Goal: Task Accomplishment & Management: Use online tool/utility

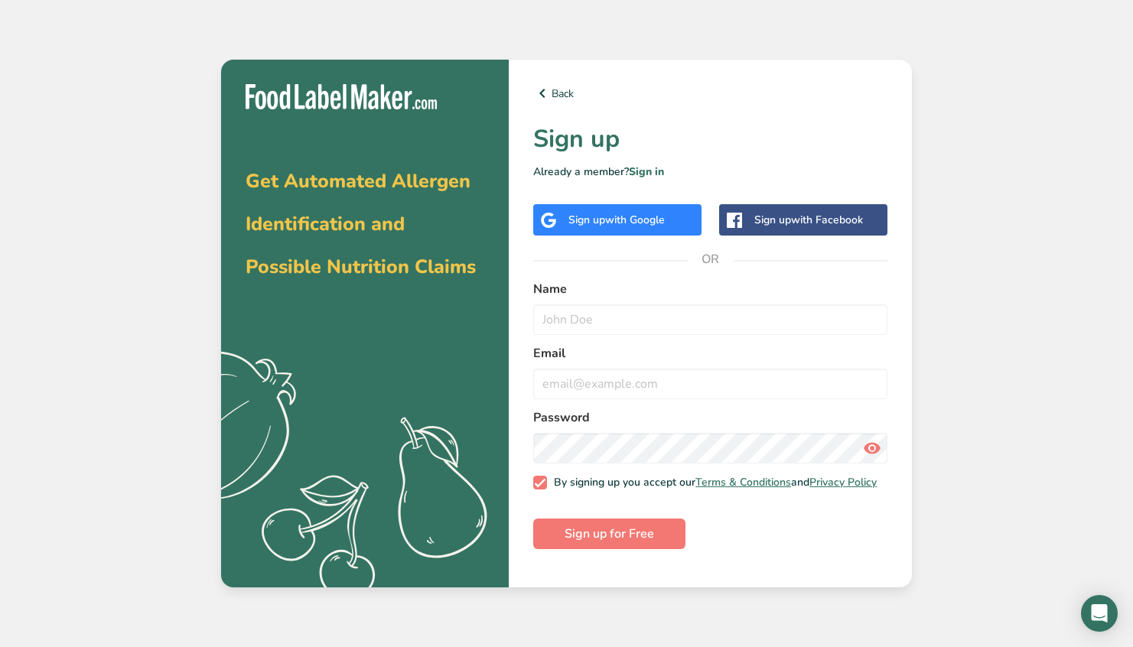
click at [645, 222] on span "with Google" at bounding box center [635, 220] width 60 height 15
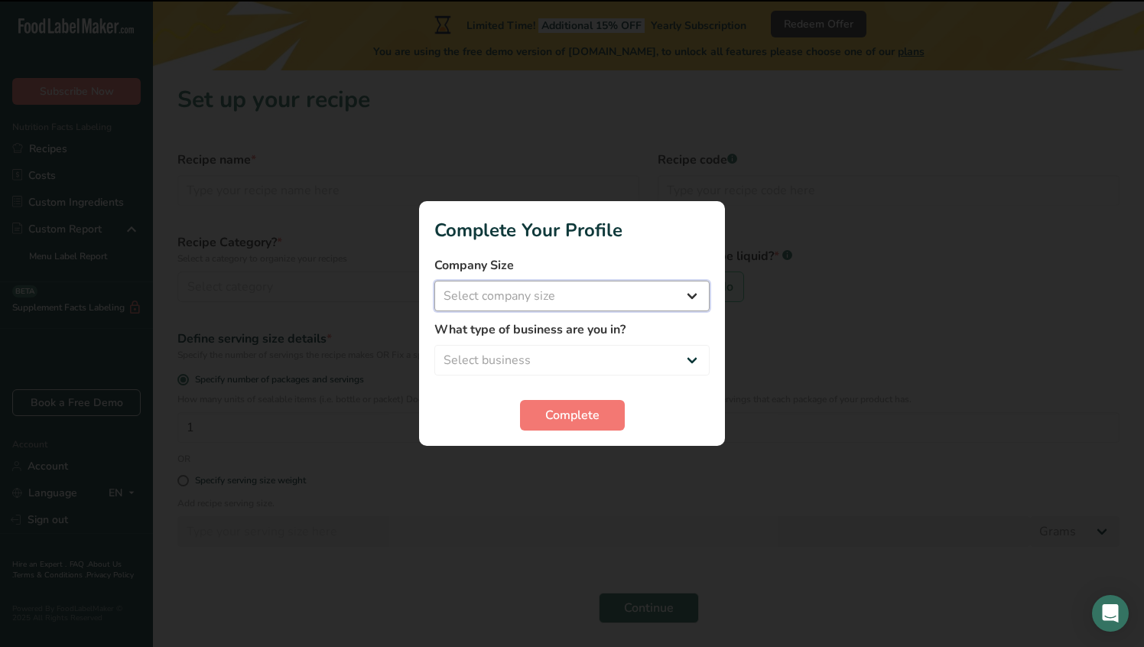
click at [584, 285] on select "Select company size Fewer than 10 Employees 10 to 50 Employees 51 to 500 Employ…" at bounding box center [572, 296] width 275 height 31
click at [601, 285] on select "Select company size Fewer than 10 Employees 10 to 50 Employees 51 to 500 Employ…" at bounding box center [572, 296] width 275 height 31
click at [590, 303] on select "Fewer than 10 Employees 10 to 50 Employees 51 to 500 Employees Over 500 Employe…" at bounding box center [572, 296] width 275 height 31
select select "1"
click at [567, 355] on select "Select business Packaged Food Manufacturer Restaurant & Cafe Bakery Meal Plans …" at bounding box center [572, 360] width 275 height 31
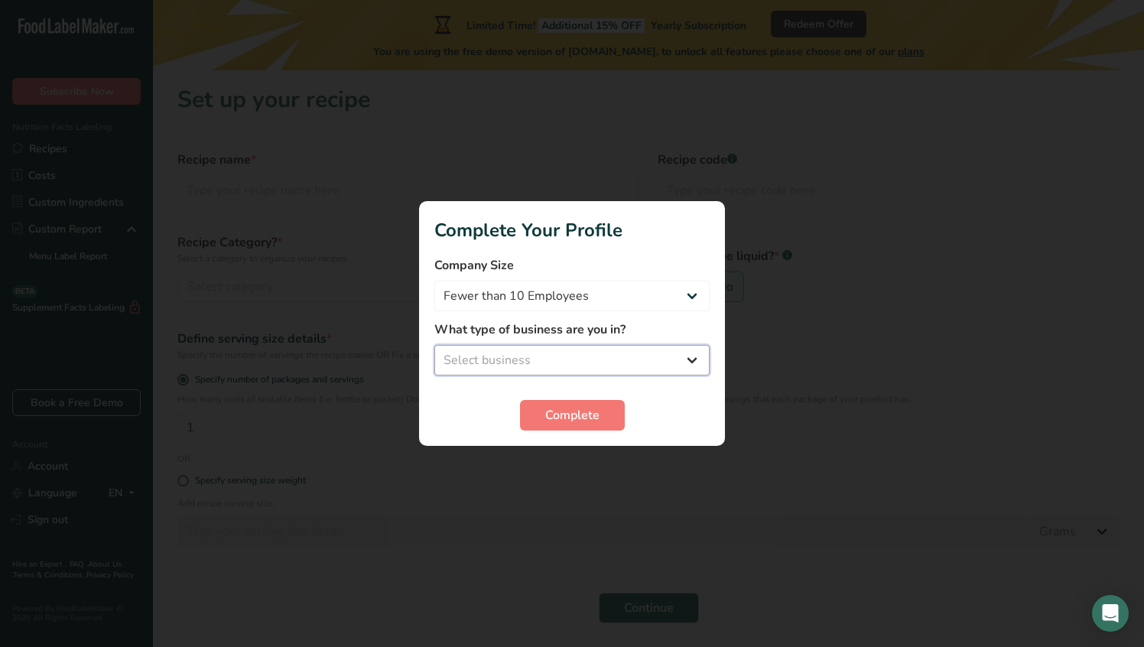
select select "2"
click at [566, 416] on span "Complete" at bounding box center [572, 415] width 54 height 18
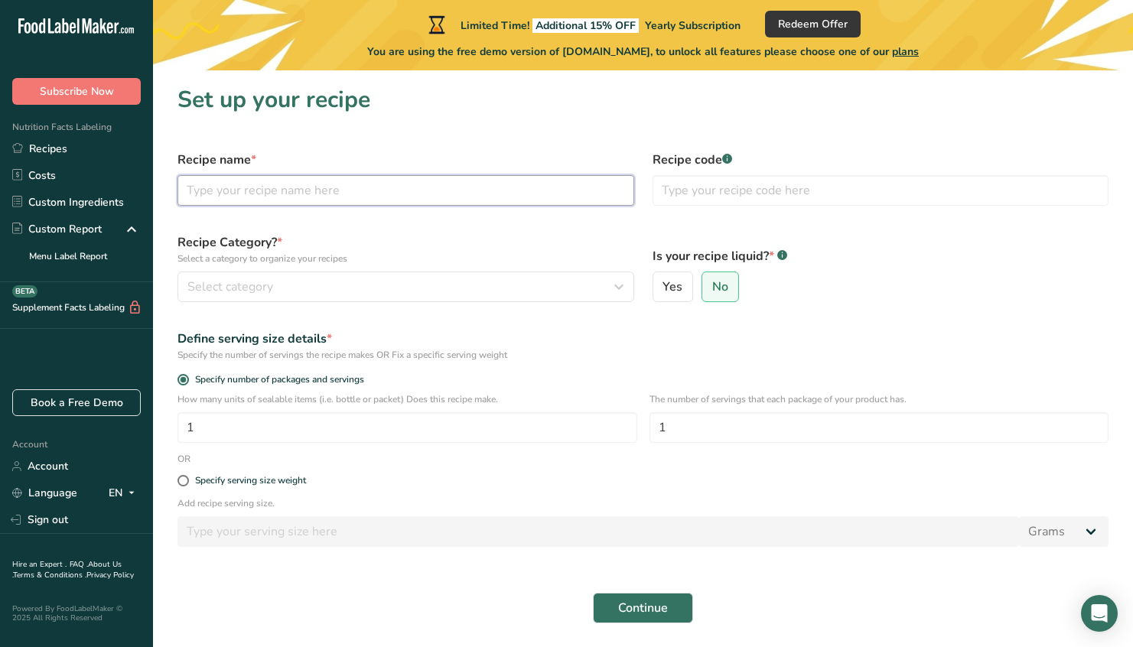
click at [401, 181] on input "text" at bounding box center [405, 190] width 457 height 31
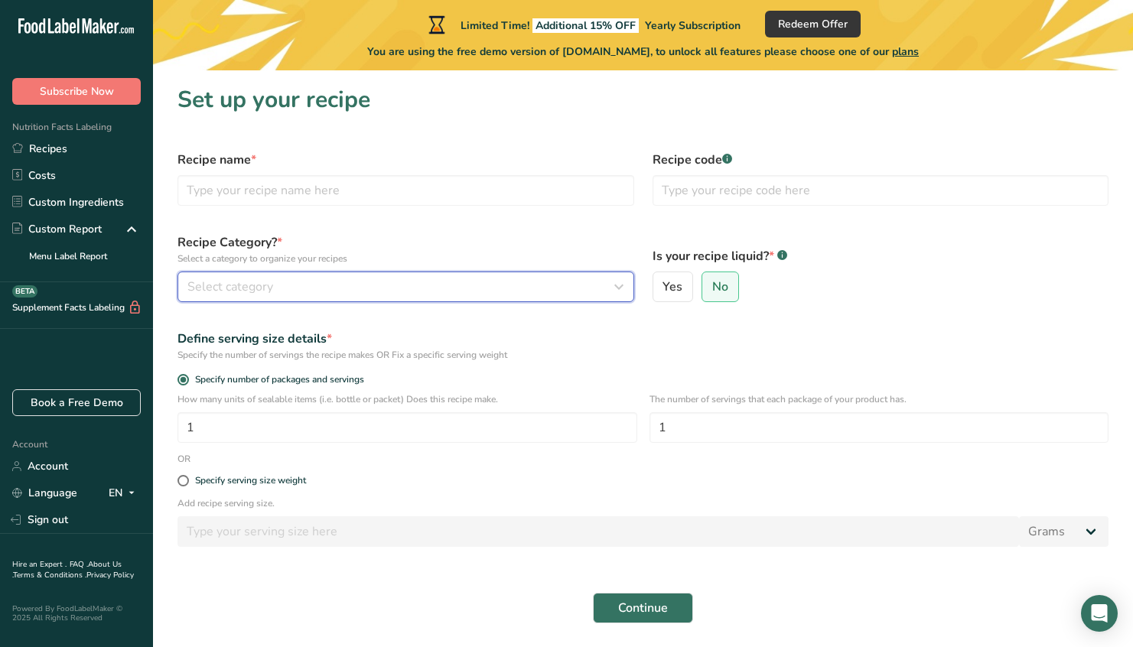
click at [346, 276] on button "Select category" at bounding box center [405, 287] width 457 height 31
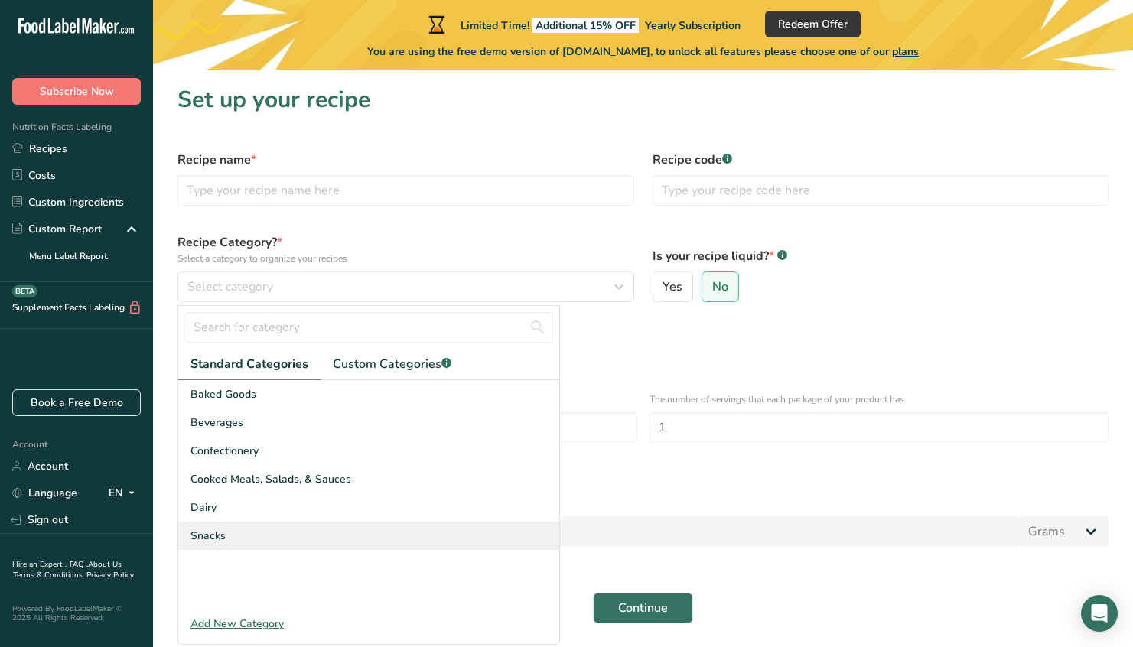
click at [262, 541] on div "Snacks" at bounding box center [368, 536] width 381 height 28
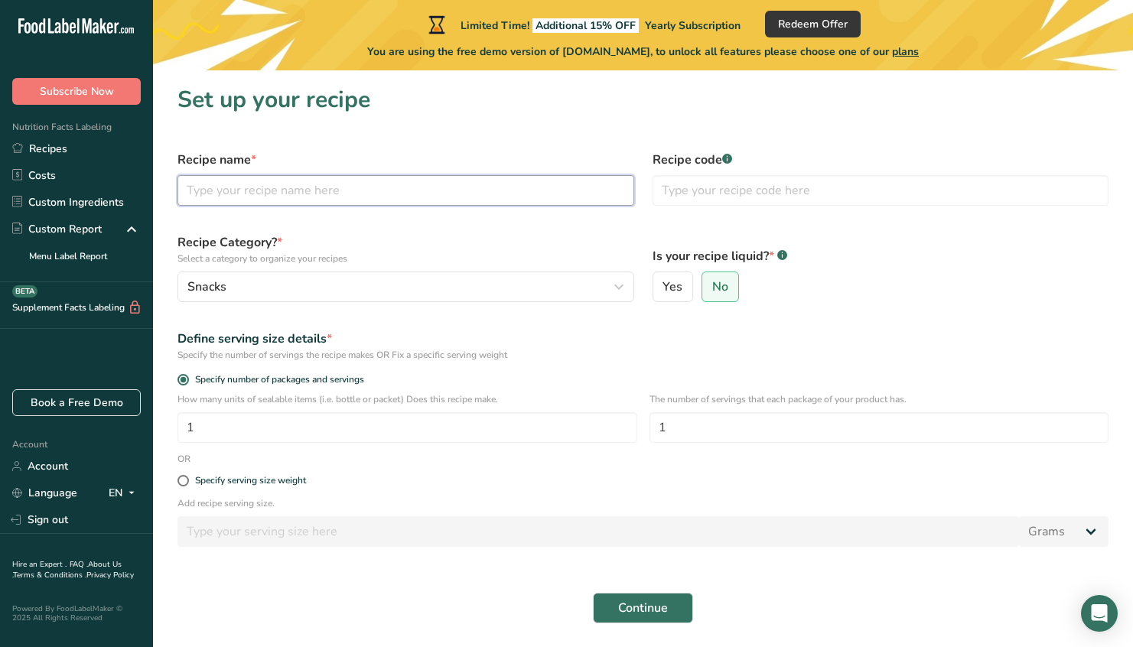
click at [356, 203] on input "text" at bounding box center [405, 190] width 457 height 31
click at [210, 187] on input "Chiops" at bounding box center [405, 190] width 457 height 31
click at [223, 203] on input "Chips" at bounding box center [405, 190] width 457 height 31
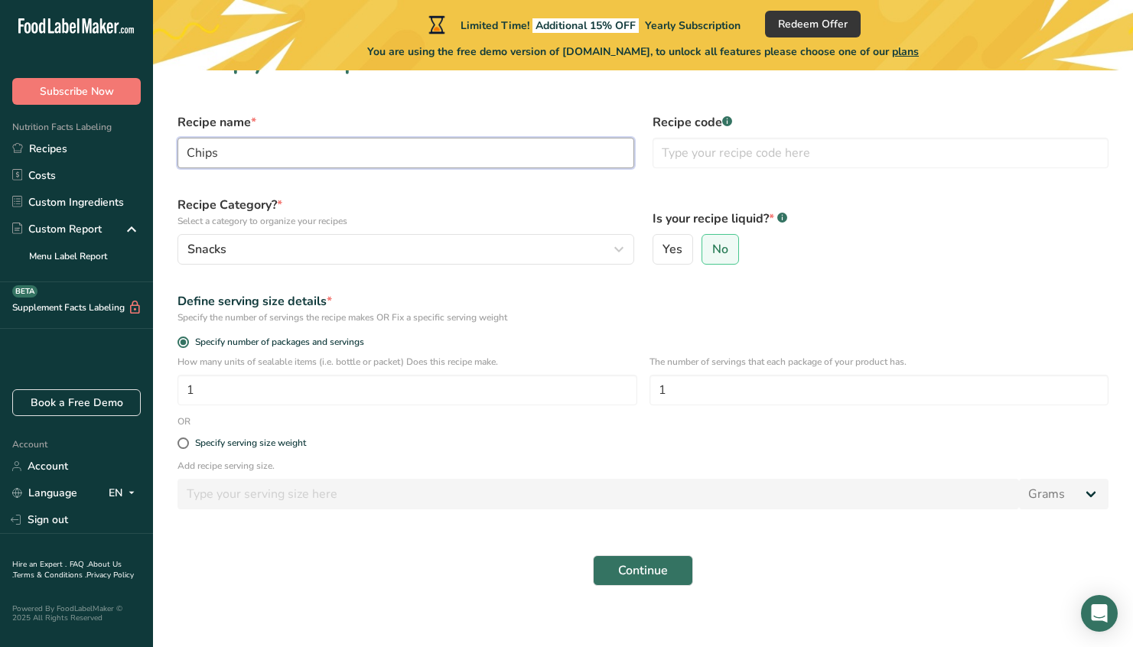
scroll to position [50, 0]
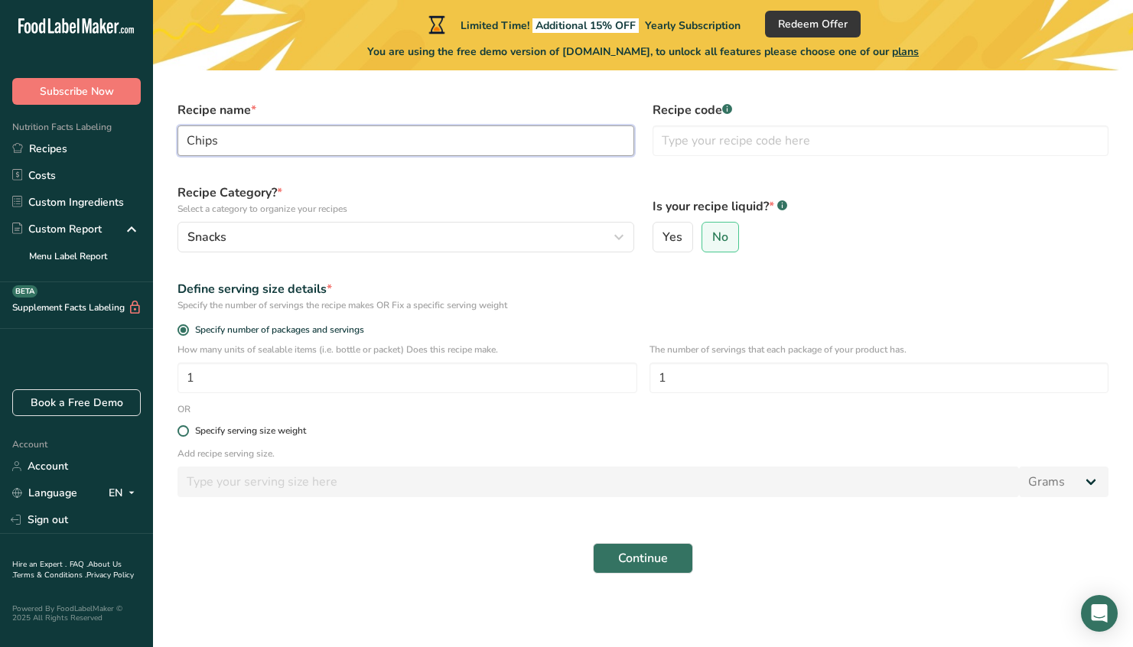
type input "Chips"
click at [297, 426] on div "Specify serving size weight" at bounding box center [250, 430] width 111 height 11
click at [187, 426] on input "Specify serving size weight" at bounding box center [182, 431] width 10 height 10
radio input "true"
radio input "false"
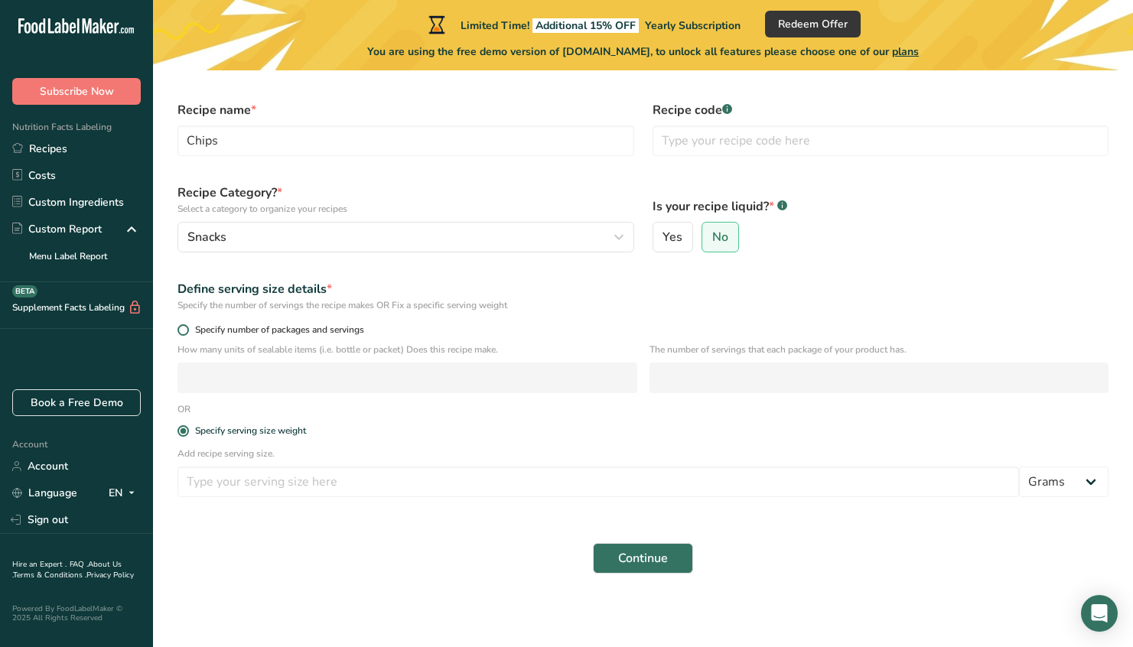
click at [267, 334] on span "Specify number of packages and servings" at bounding box center [276, 329] width 175 height 11
click at [187, 334] on input "Specify number of packages and servings" at bounding box center [182, 330] width 10 height 10
radio input "true"
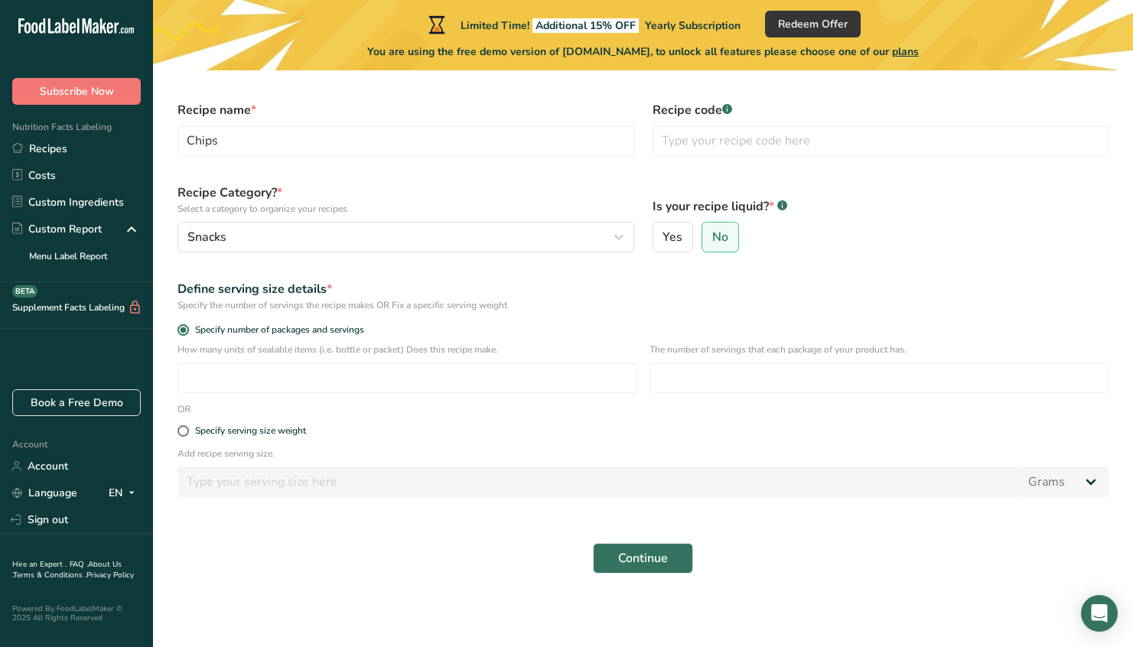
click at [302, 423] on div "Specify serving size weight" at bounding box center [642, 431] width 949 height 31
click at [304, 430] on div "Specify serving size weight" at bounding box center [250, 430] width 111 height 11
click at [187, 430] on input "Specify serving size weight" at bounding box center [182, 431] width 10 height 10
radio input "true"
radio input "false"
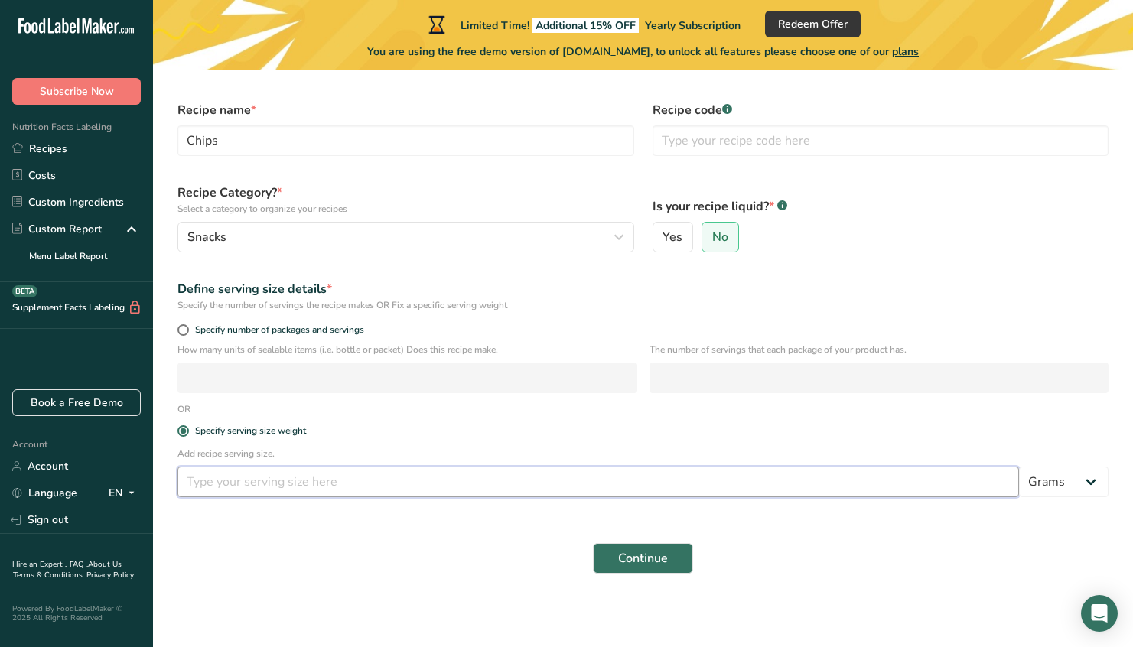
click at [332, 487] on input "number" at bounding box center [598, 482] width 842 height 31
type input "60"
click at [693, 555] on div "Continue" at bounding box center [642, 558] width 949 height 49
click at [656, 553] on span "Continue" at bounding box center [643, 558] width 50 height 18
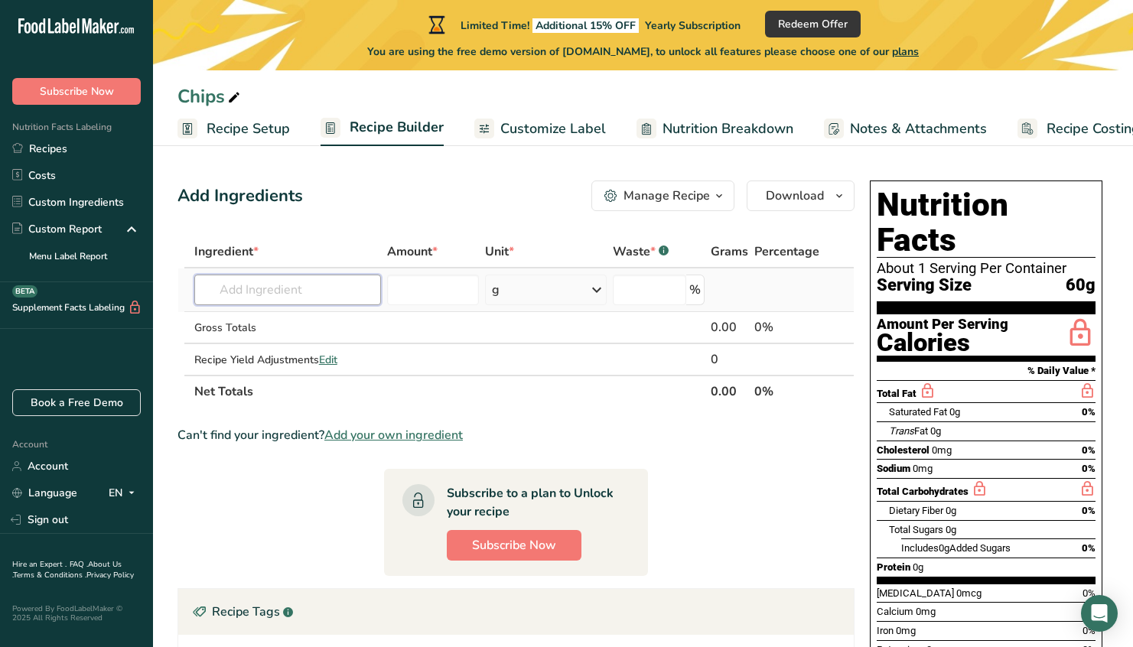
click at [298, 295] on input "text" at bounding box center [287, 290] width 187 height 31
paste input "Nutrition Facts Serving size: 60g (about 2.1 oz) Servings per container: 1 Amou…"
type input "Nutrition Facts Serving size: 60g (about 2.1 oz) Servings per container: 1 Amou…"
click at [451, 283] on input "number" at bounding box center [433, 290] width 92 height 31
click at [530, 298] on div "g" at bounding box center [546, 290] width 122 height 31
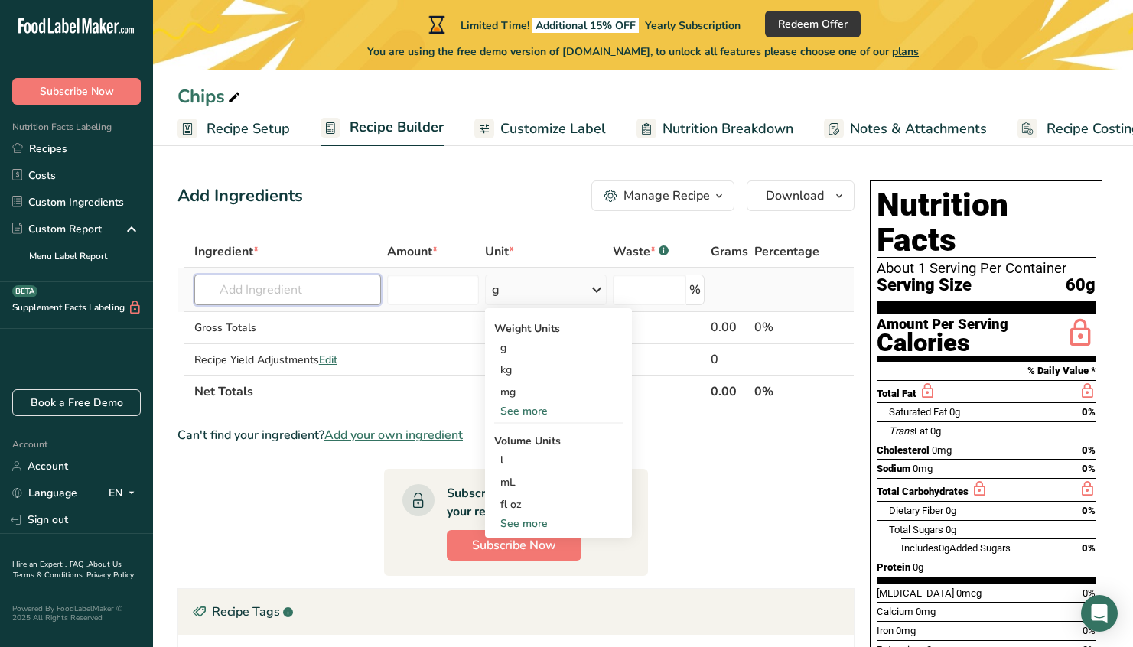
click at [345, 293] on input "text" at bounding box center [287, 290] width 187 height 31
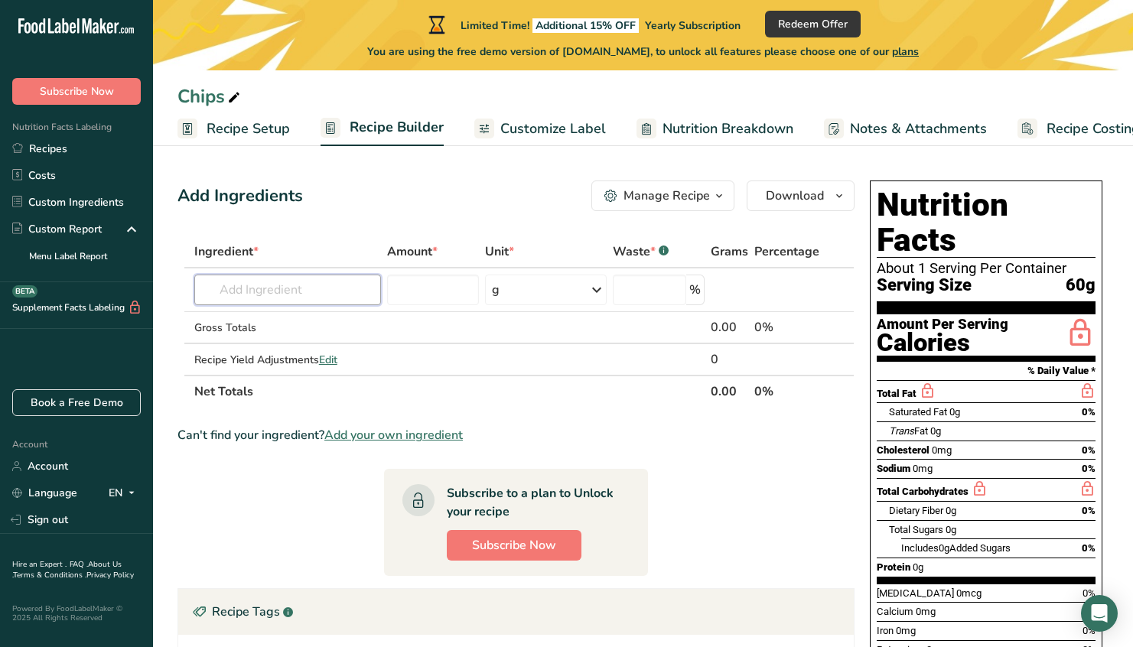
type input "2"
click at [93, 181] on link "Costs" at bounding box center [76, 175] width 153 height 27
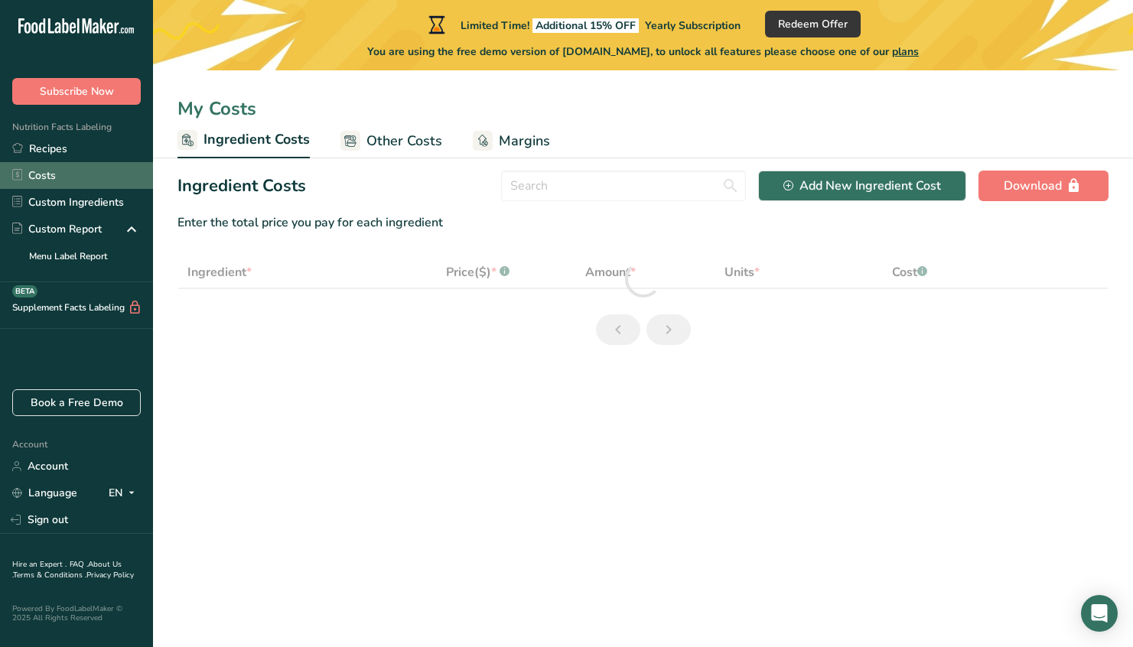
select select "1"
